Goal: Transaction & Acquisition: Purchase product/service

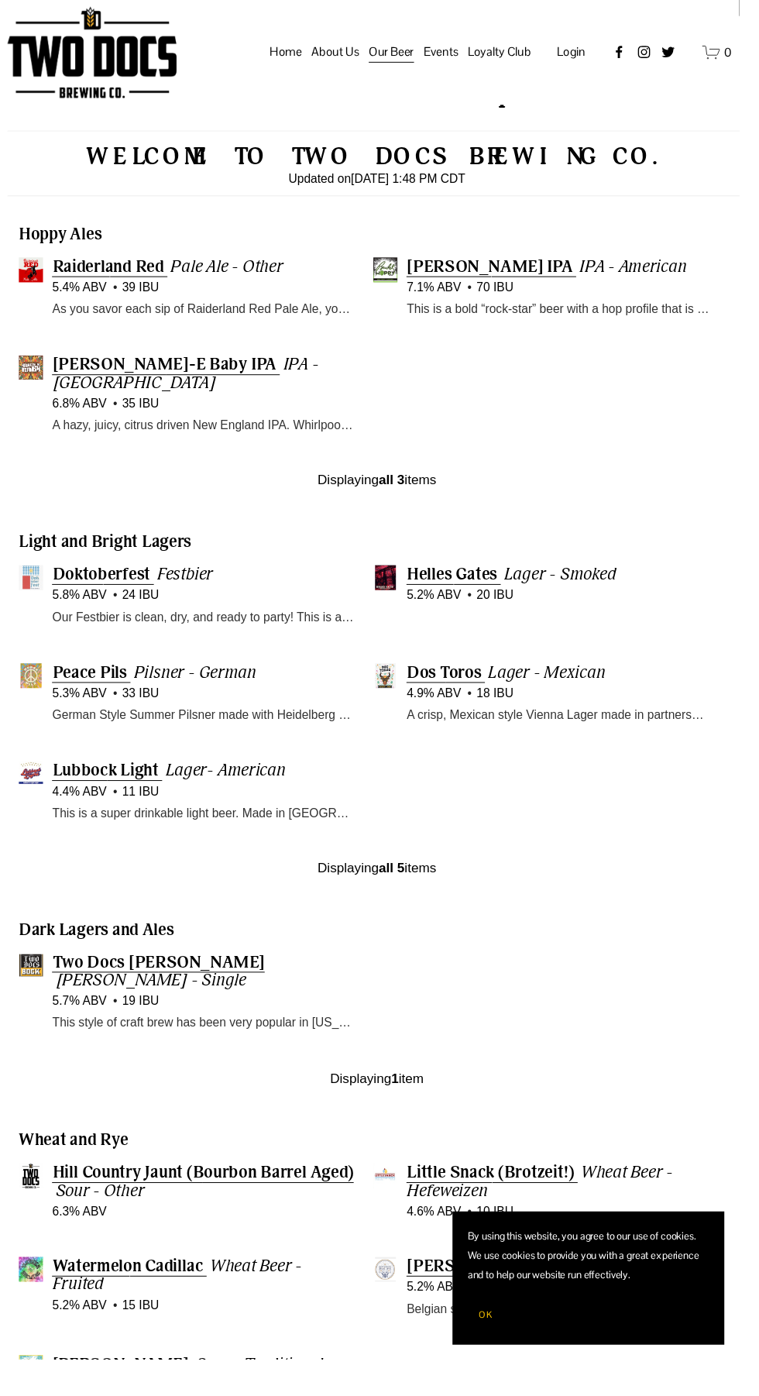
scroll to position [890, 0]
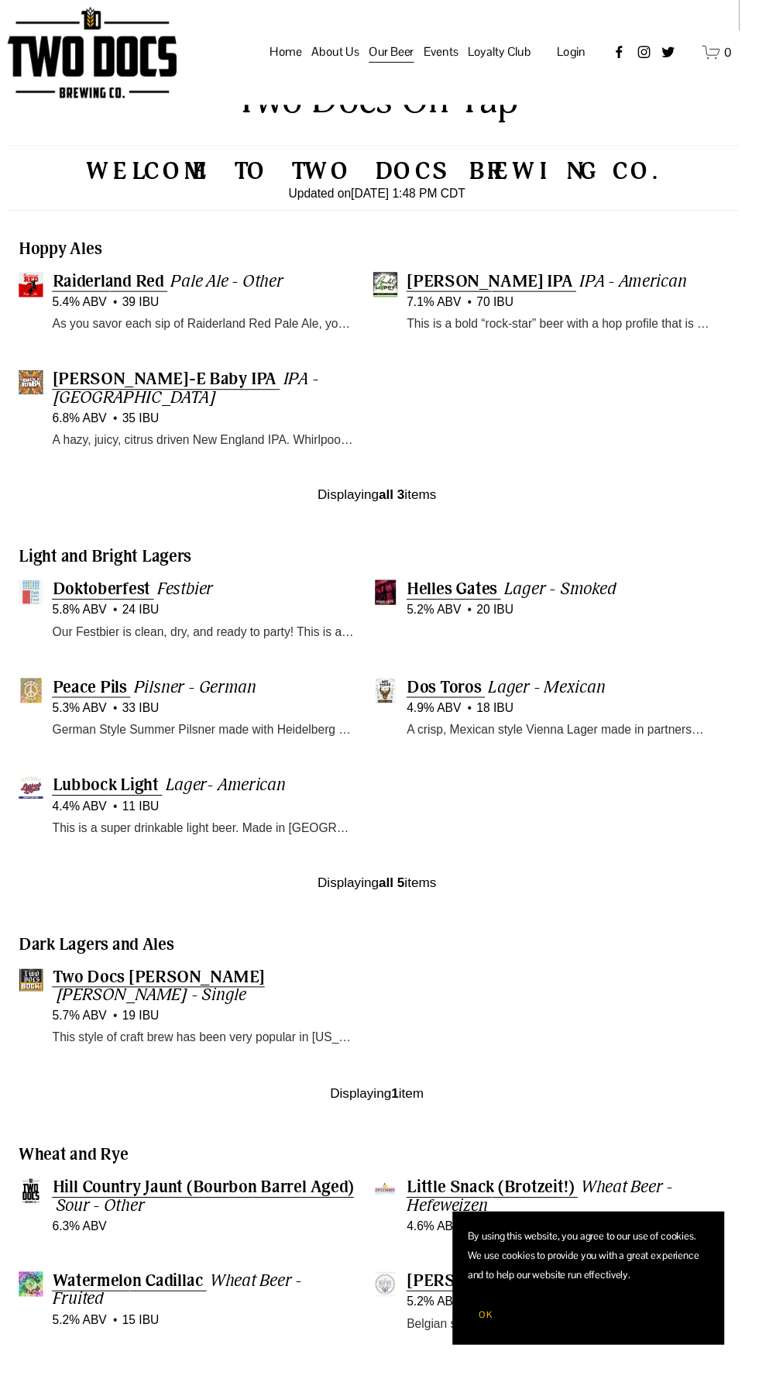
click at [0, 0] on span "0" at bounding box center [0, 0] width 0 height 0
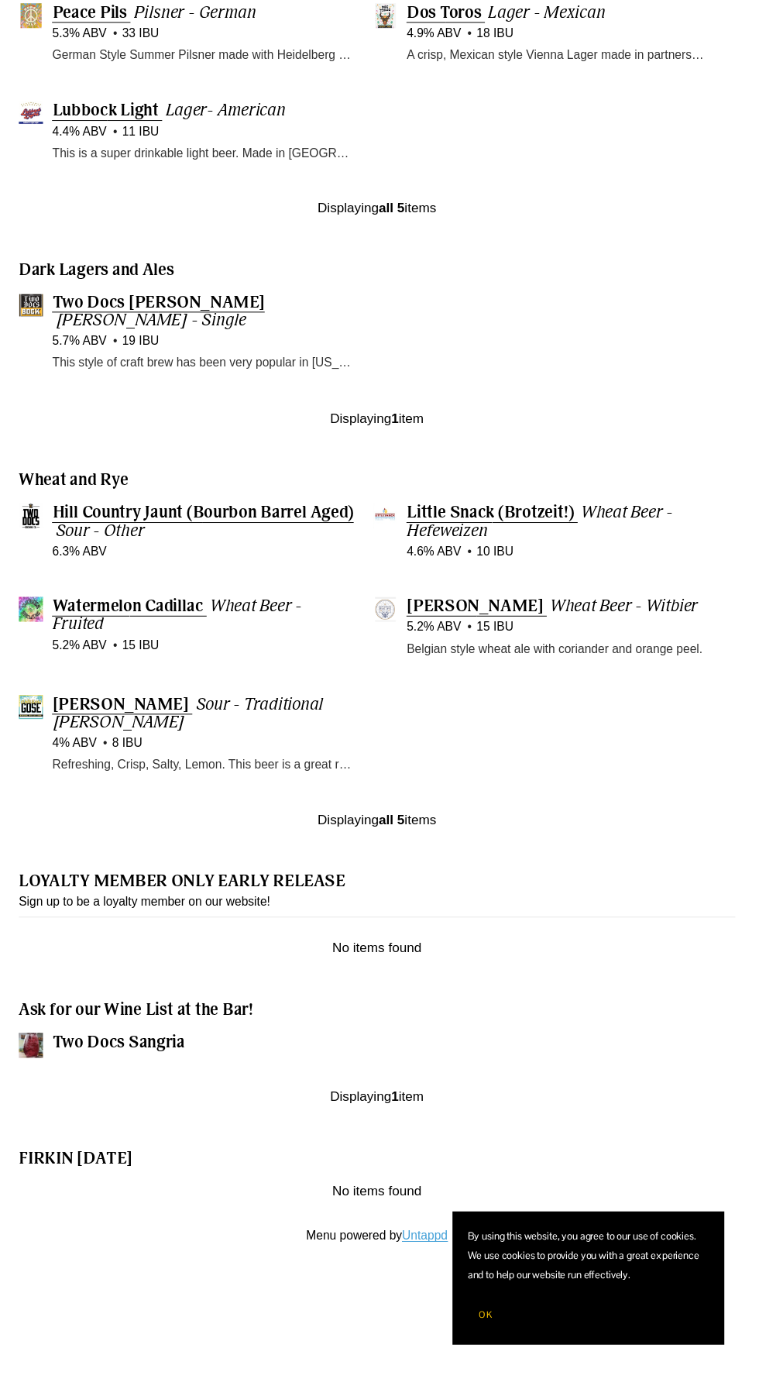
scroll to position [1588, 0]
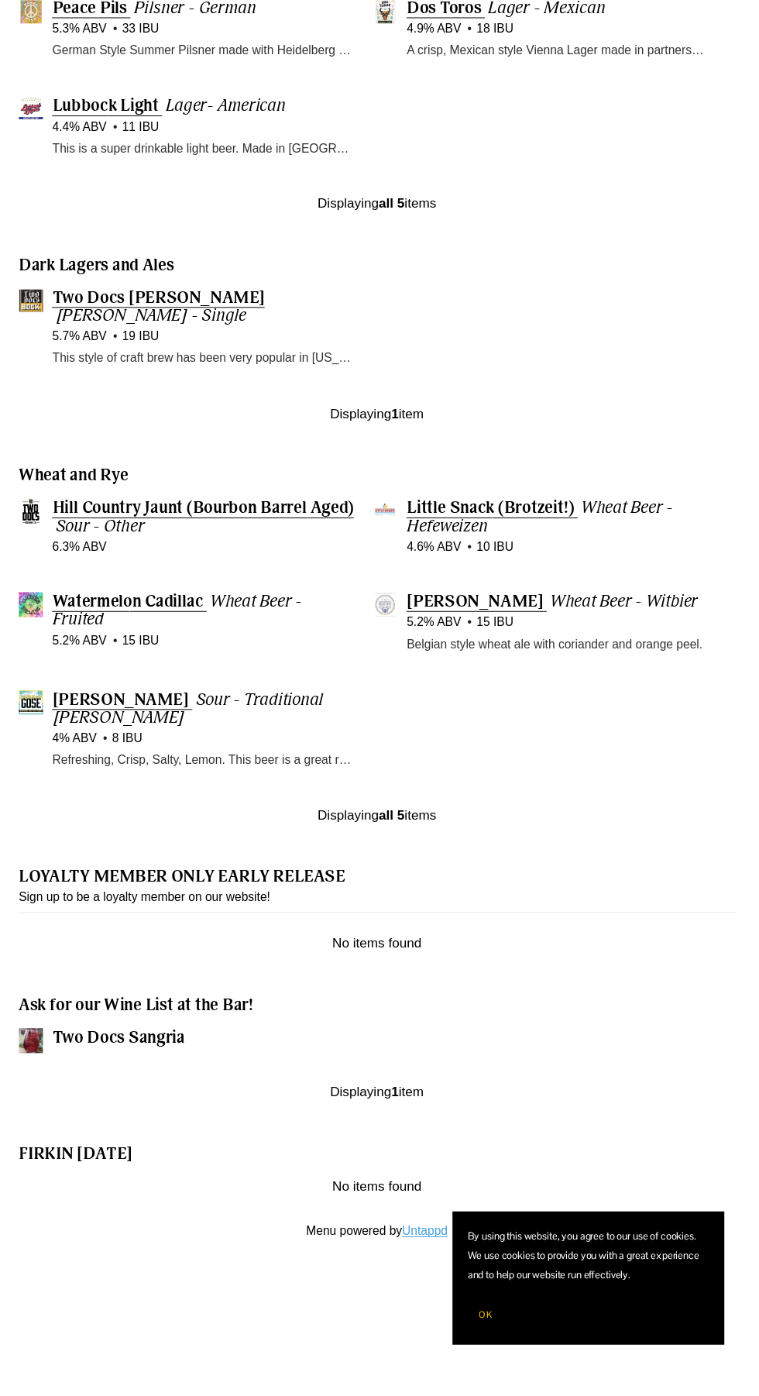
click at [167, 1076] on span "Two Docs Sangria" at bounding box center [121, 1066] width 136 height 22
click at [153, 1076] on span "Two Docs Sangria" at bounding box center [121, 1066] width 136 height 22
click at [46, 1082] on div at bounding box center [36, 1071] width 35 height 31
click at [134, 729] on span "[PERSON_NAME]" at bounding box center [123, 718] width 140 height 22
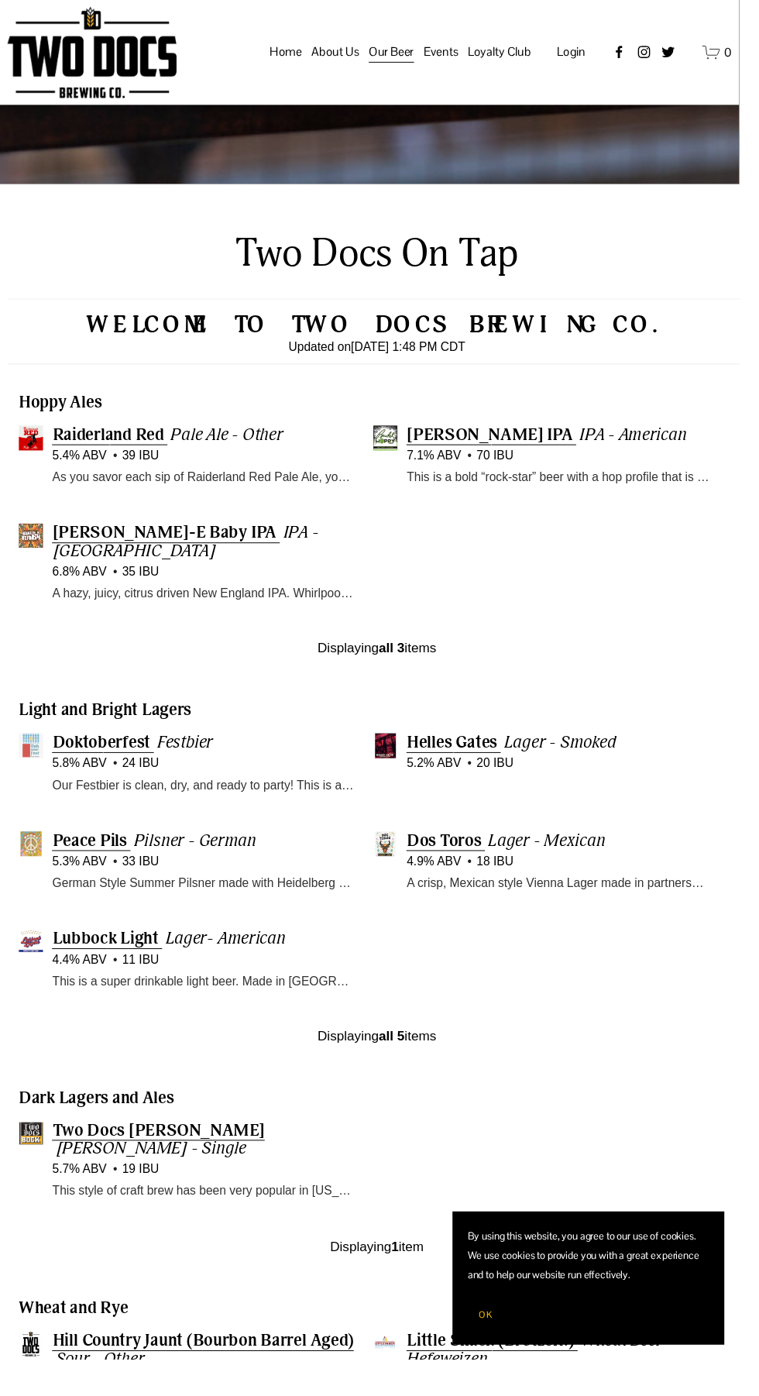
scroll to position [728, 0]
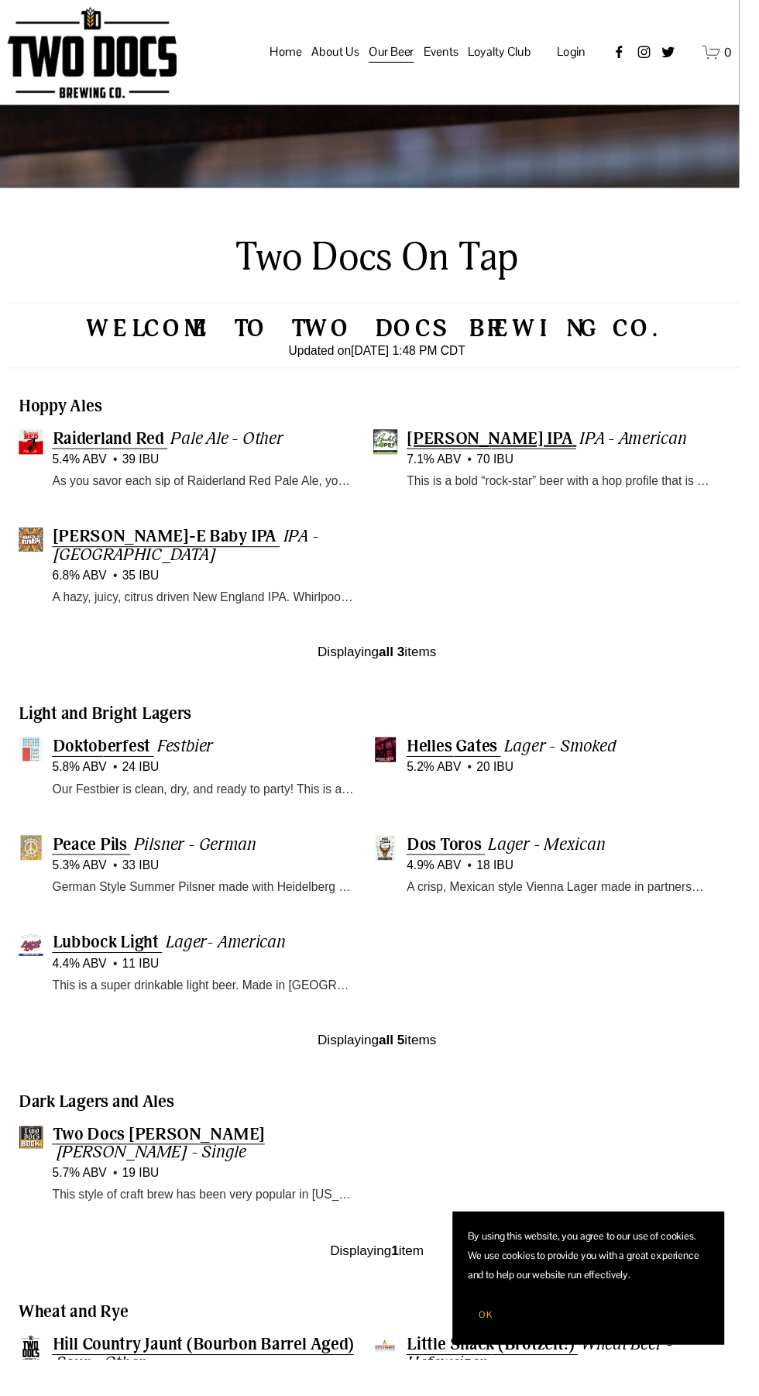
click at [504, 461] on span "[PERSON_NAME] IPA" at bounding box center [503, 450] width 170 height 22
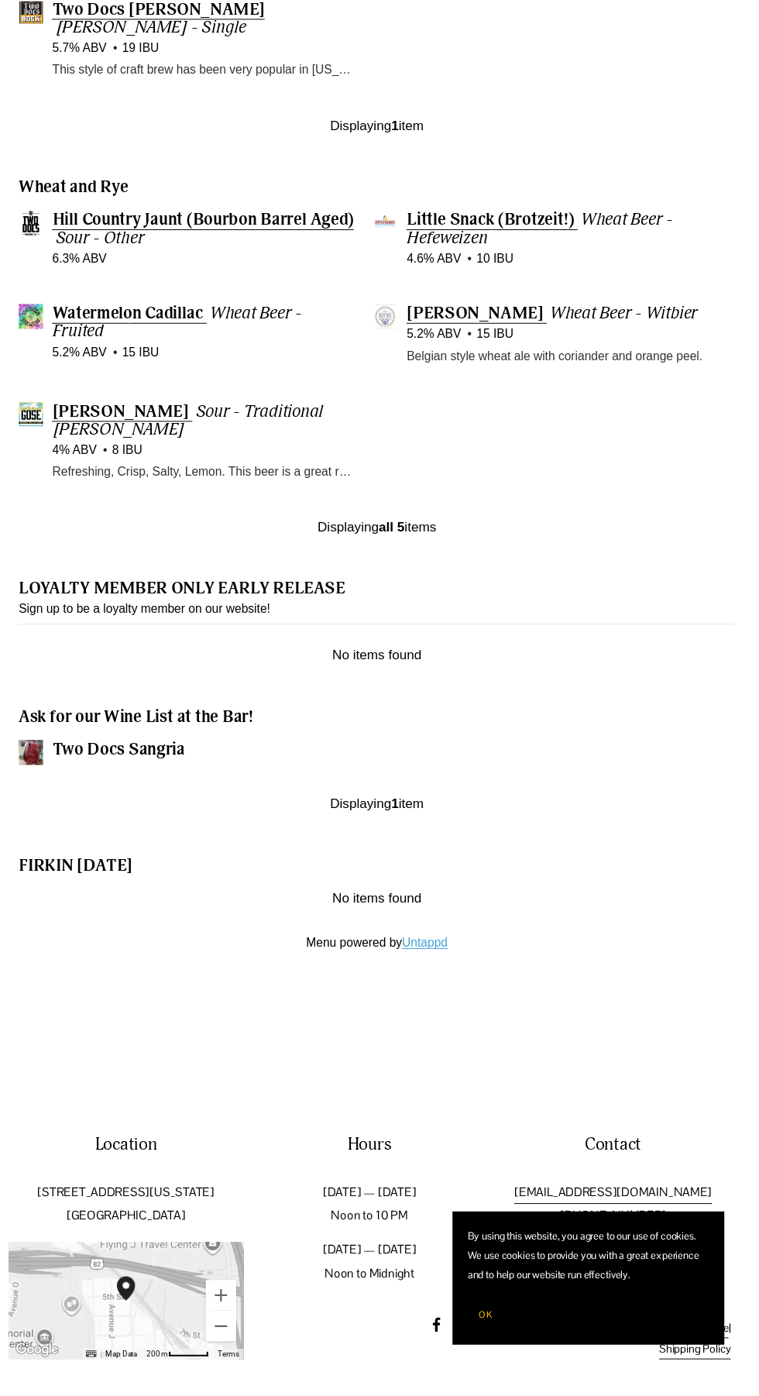
scroll to position [1906, 0]
